Goal: Task Accomplishment & Management: Manage account settings

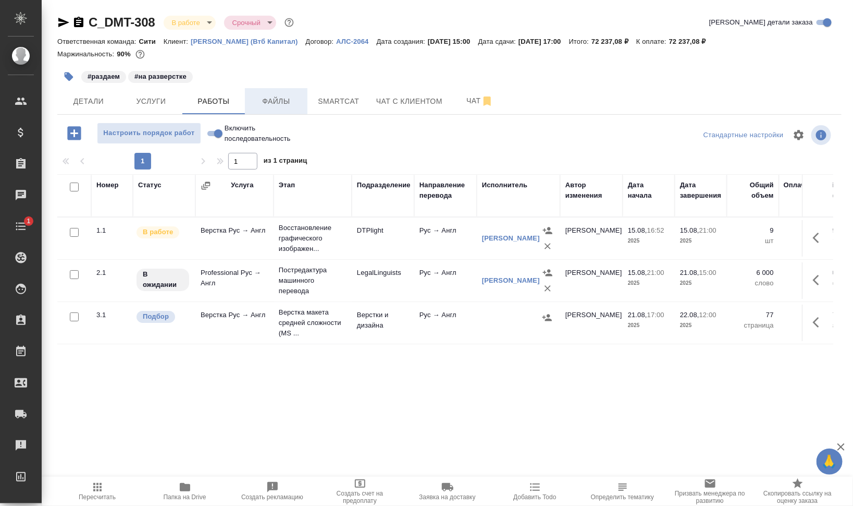
click at [274, 100] on span "Файлы" at bounding box center [276, 101] width 50 height 13
click at [206, 97] on span "Работы" at bounding box center [214, 101] width 50 height 13
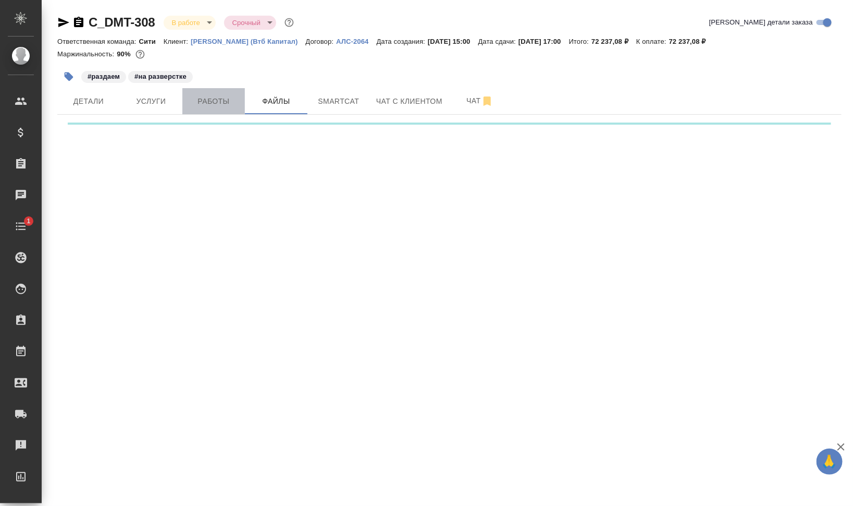
click at [206, 97] on span "Работы" at bounding box center [214, 101] width 50 height 13
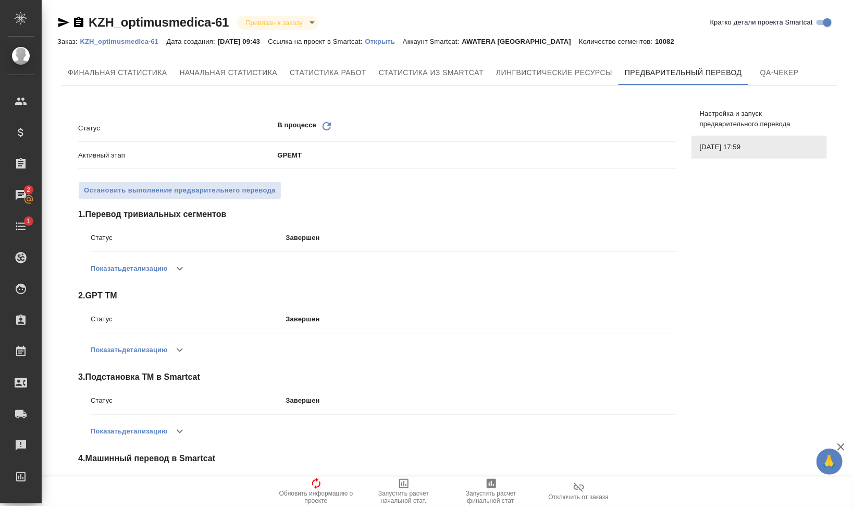
click at [321, 121] on icon "Обновить" at bounding box center [327, 126] width 13 height 13
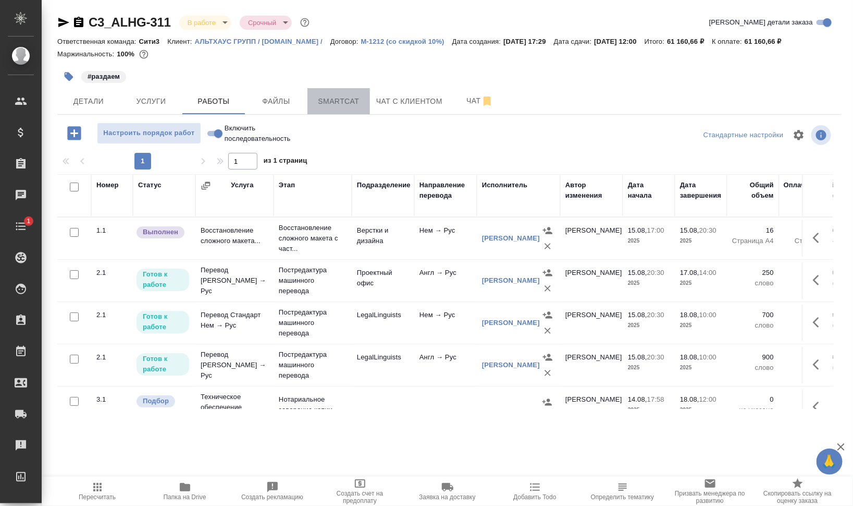
click at [322, 113] on button "Smartcat" at bounding box center [339, 101] width 63 height 26
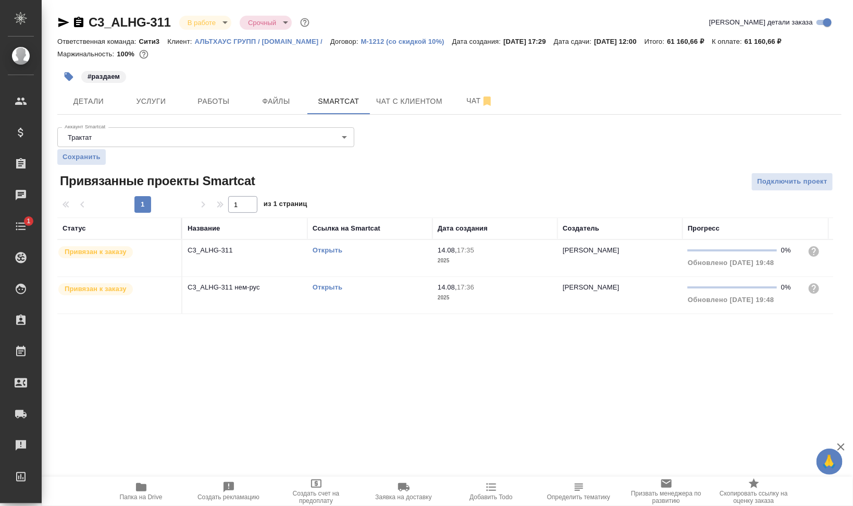
click at [326, 248] on link "Открыть" at bounding box center [328, 250] width 30 height 8
click at [228, 100] on span "Работы" at bounding box center [214, 101] width 50 height 13
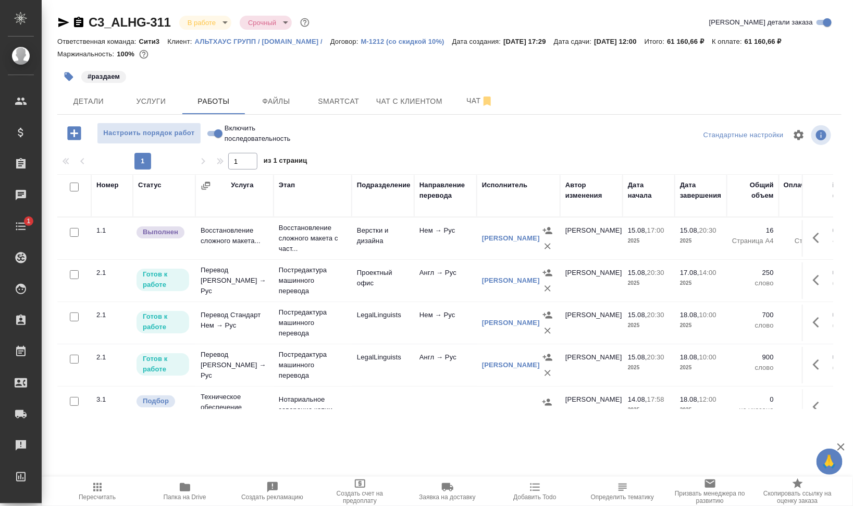
click at [197, 487] on span "Папка на Drive" at bounding box center [185, 491] width 75 height 20
click at [477, 238] on icon "button" at bounding box center [819, 237] width 13 height 13
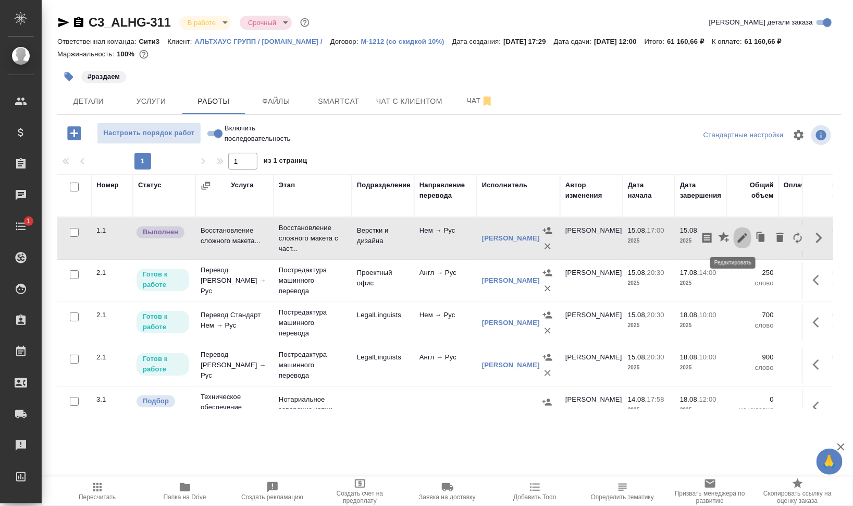
click at [477, 238] on icon "button" at bounding box center [742, 237] width 13 height 13
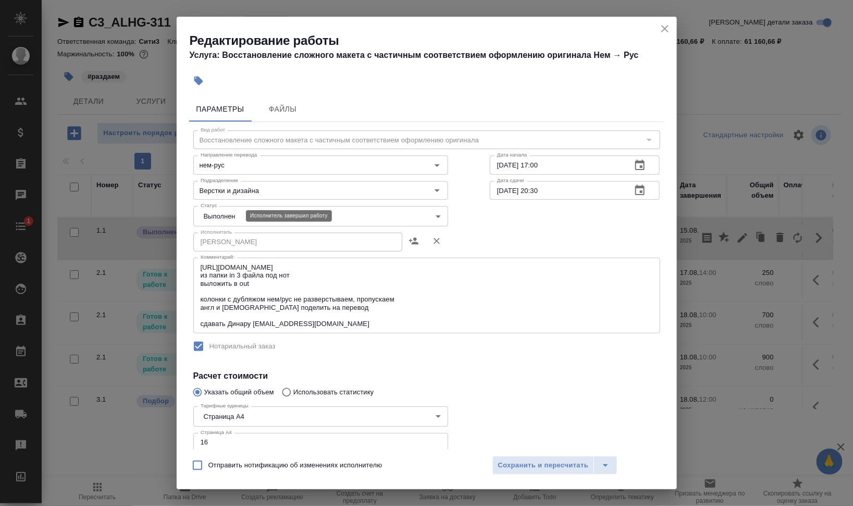
click at [223, 218] on body "🙏 .cls-1 fill:#fff; AWATERA Валеев Динар Клиенты Спецификации Заказы 0 Чаты 1 T…" at bounding box center [426, 253] width 853 height 506
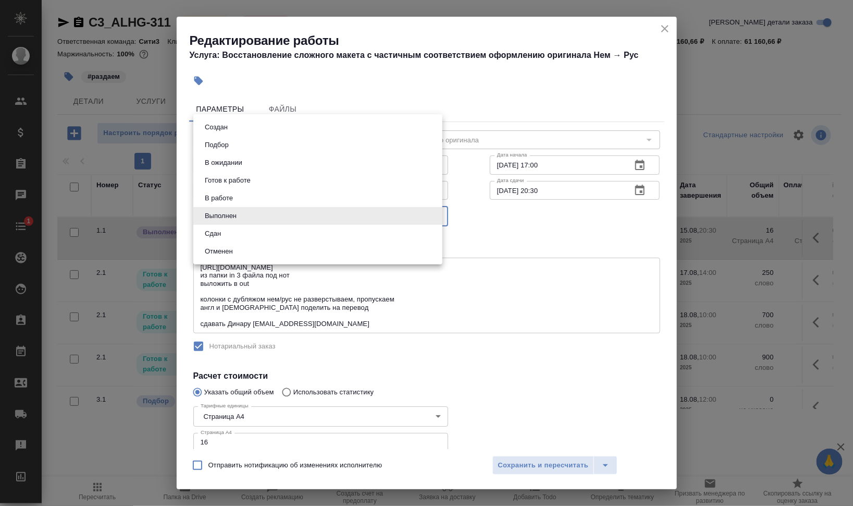
click at [227, 231] on li "Сдан" at bounding box center [317, 234] width 249 height 18
type input "closed"
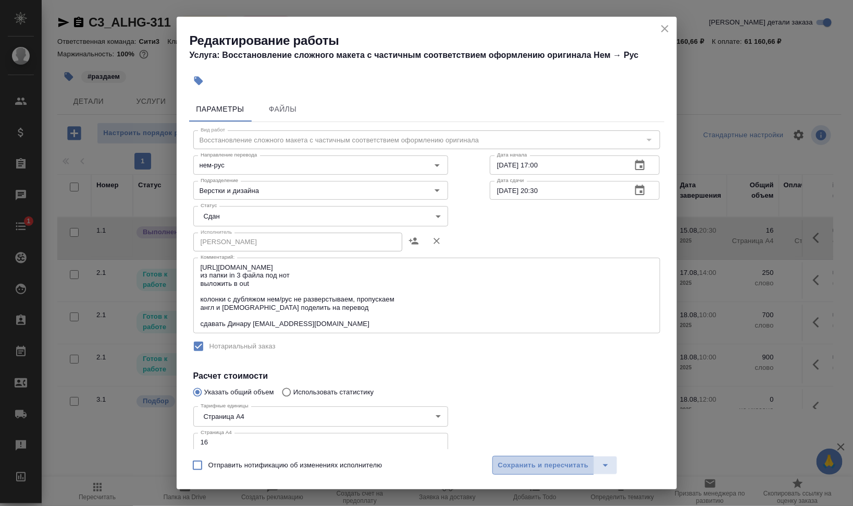
click at [477, 464] on span "Сохранить и пересчитать" at bounding box center [543, 465] width 91 height 12
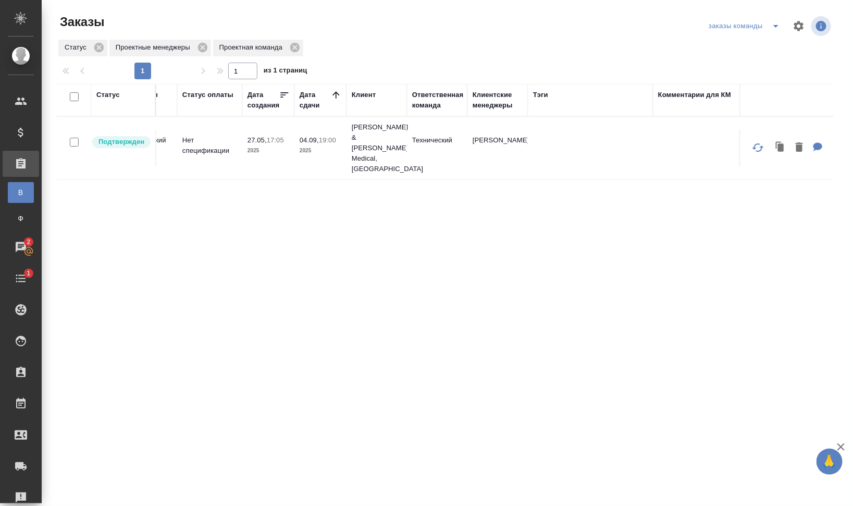
scroll to position [0, 220]
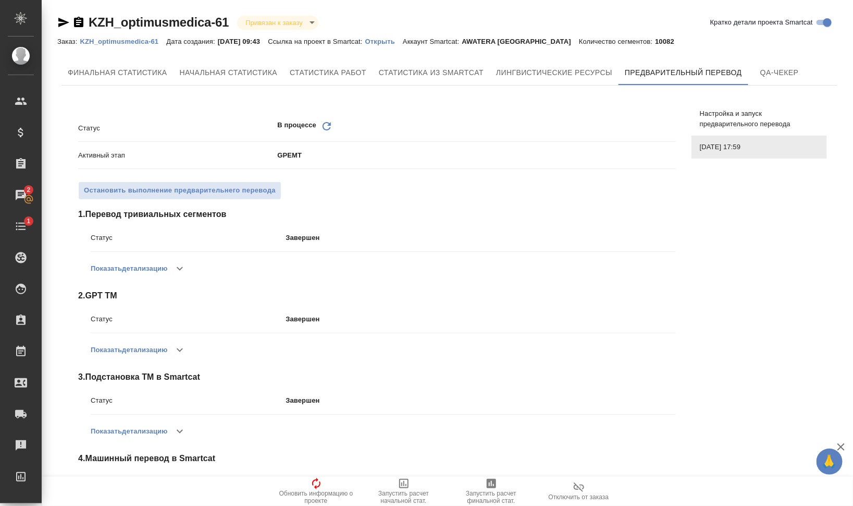
click at [325, 126] on icon "Обновить" at bounding box center [327, 126] width 13 height 13
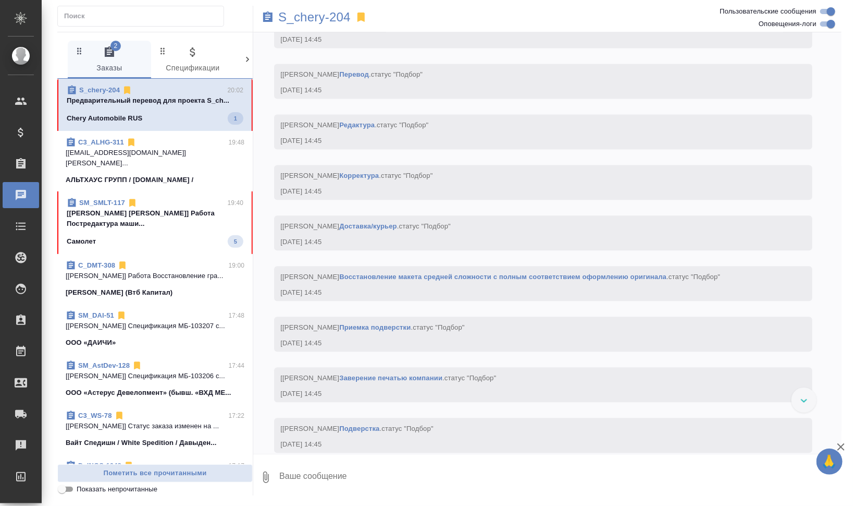
click at [178, 99] on p "Предварительный перевод для проекта S_ch..." at bounding box center [155, 100] width 177 height 10
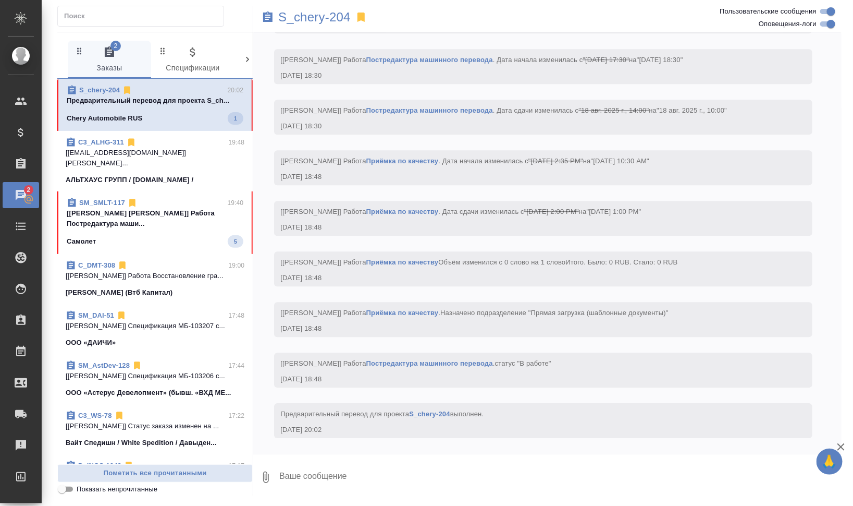
click at [183, 260] on div "C_DMT-308 19:00" at bounding box center [155, 265] width 179 height 10
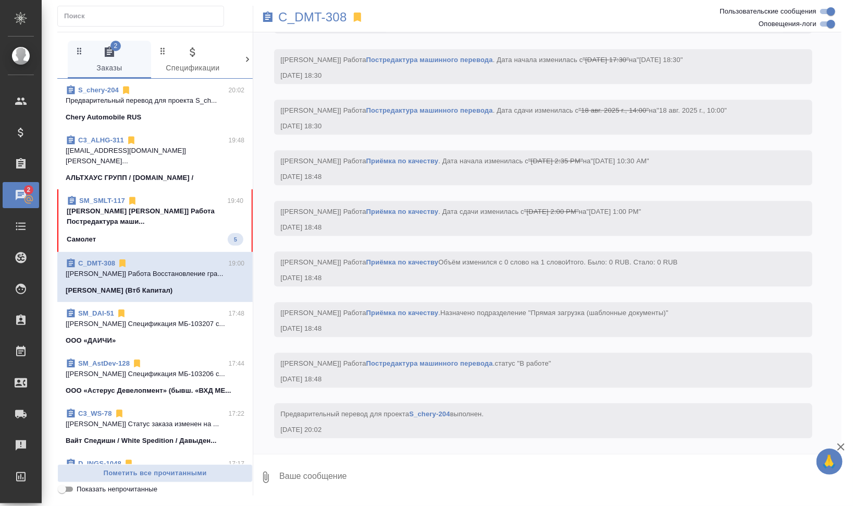
scroll to position [2942, 0]
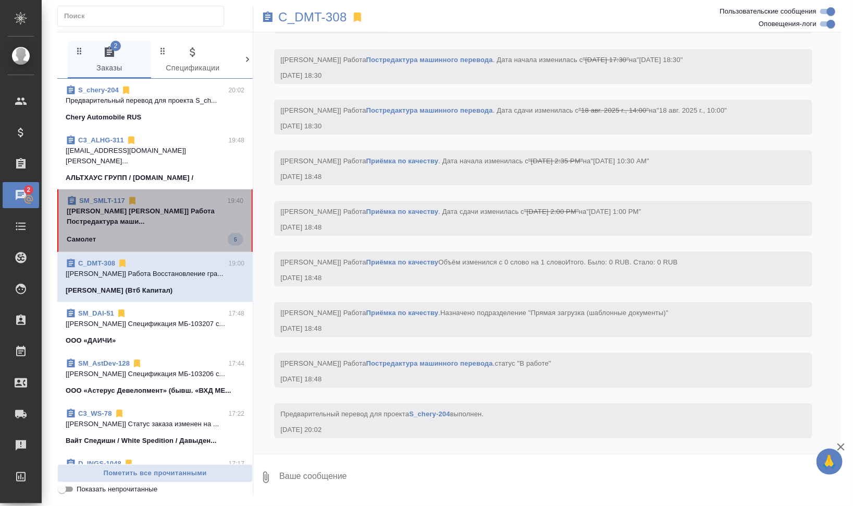
click at [187, 233] on div "Самолет 5" at bounding box center [155, 239] width 177 height 13
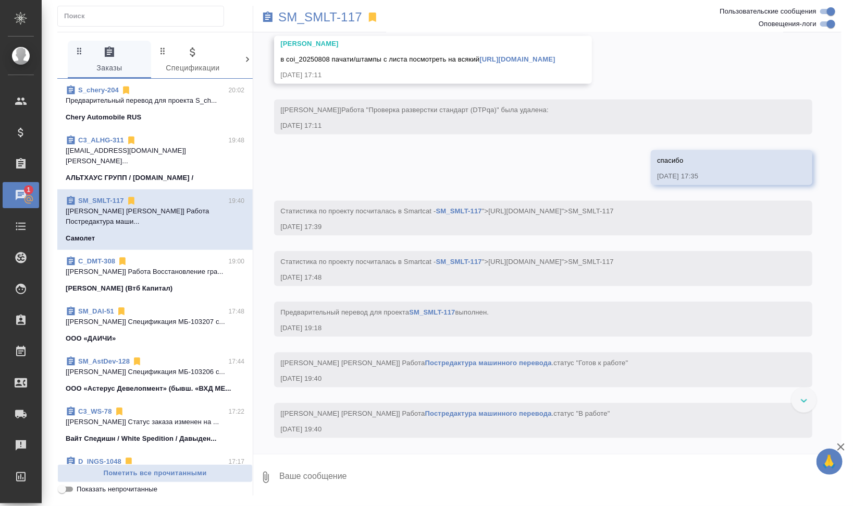
scroll to position [2569, 0]
